Goal: Register for event/course

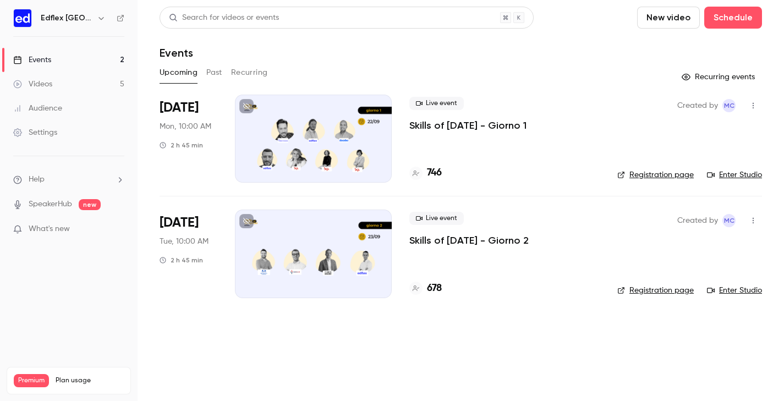
click at [470, 117] on div "Live event Skills of [DATE] - Giorno 1" at bounding box center [505, 114] width 190 height 35
click at [470, 127] on p "Skills of [DATE] - Giorno 1" at bounding box center [468, 125] width 117 height 13
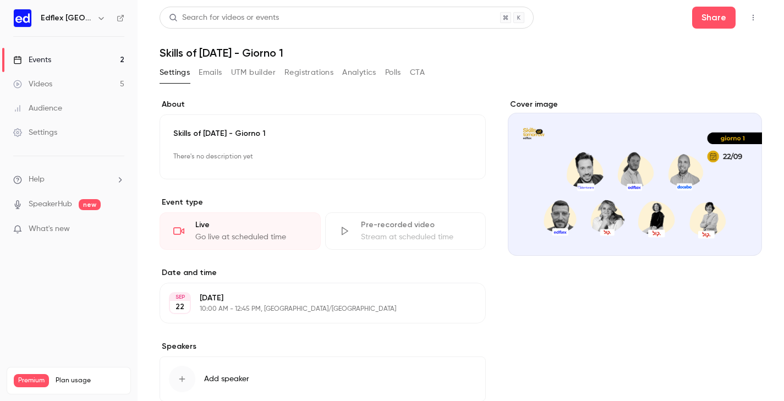
click at [752, 14] on icon "button" at bounding box center [753, 18] width 9 height 8
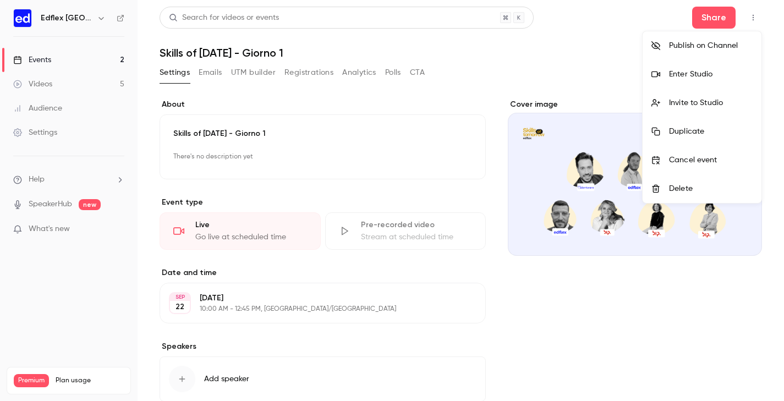
click at [597, 59] on div at bounding box center [392, 200] width 784 height 401
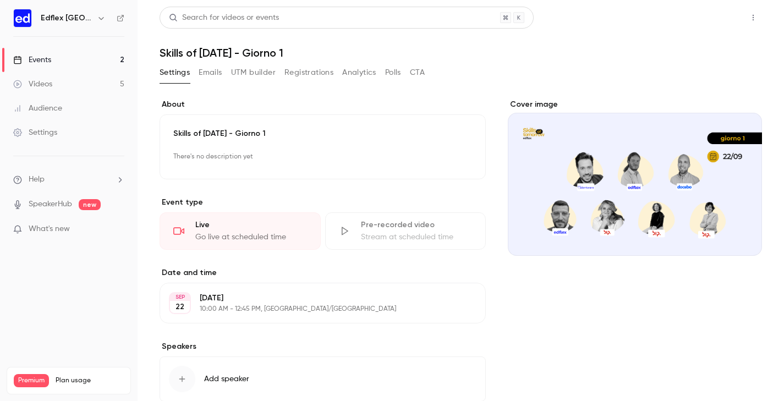
click at [717, 23] on button "Share" at bounding box center [714, 18] width 43 height 22
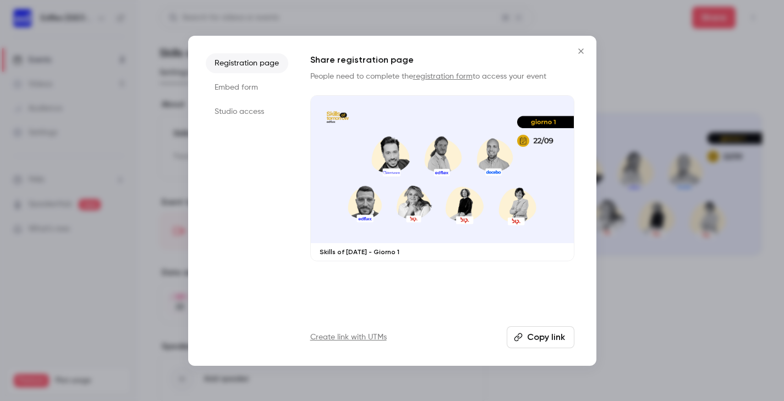
click at [247, 111] on li "Studio access" at bounding box center [247, 112] width 83 height 20
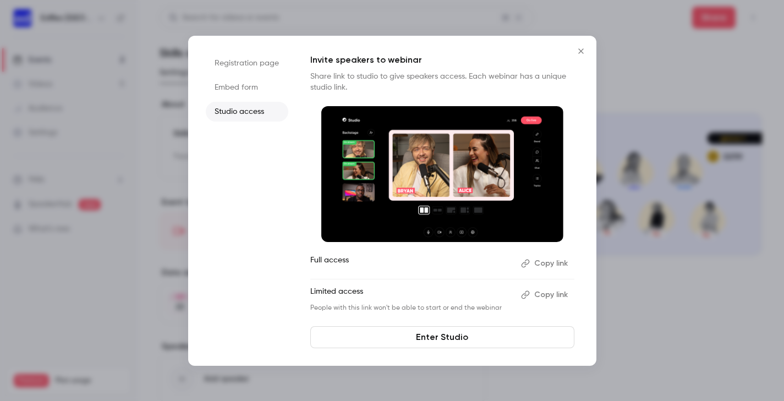
click at [433, 337] on link "Enter Studio" at bounding box center [442, 337] width 264 height 22
